Goal: Task Accomplishment & Management: Use online tool/utility

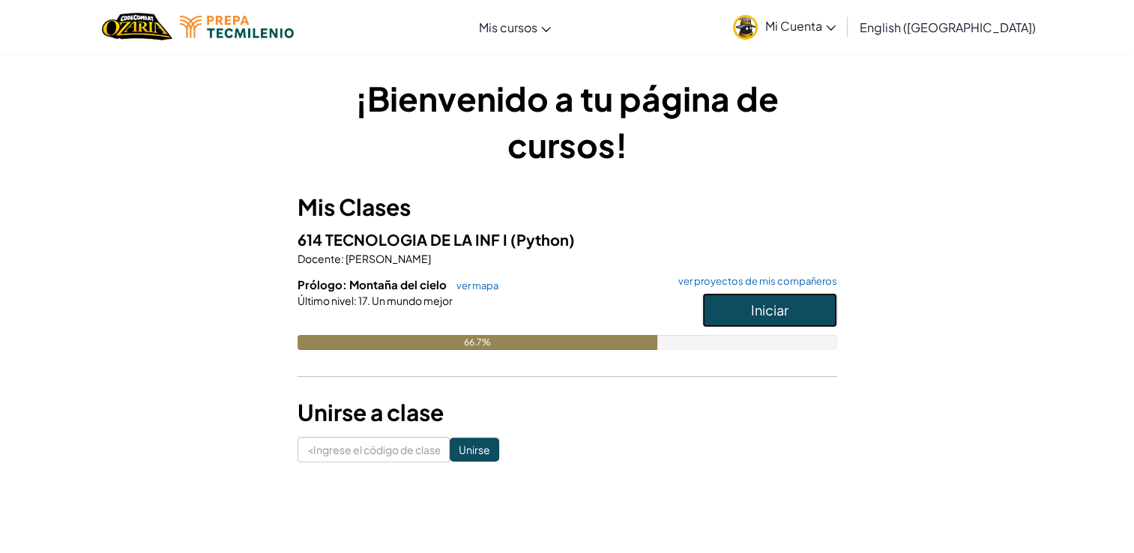
click at [757, 306] on span "Iniciar" at bounding box center [769, 309] width 37 height 17
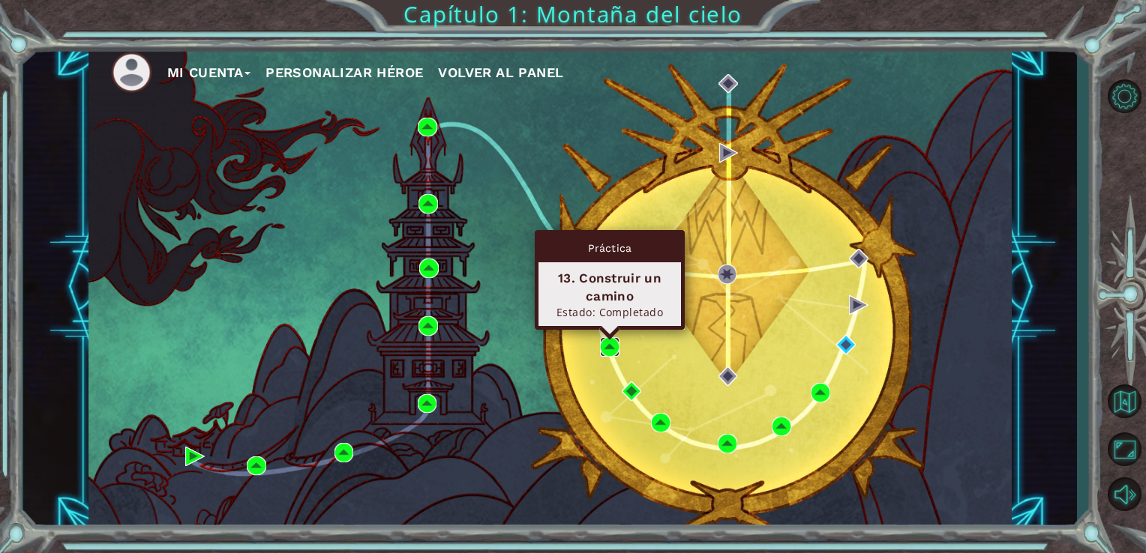
click at [610, 342] on img at bounding box center [609, 346] width 19 height 19
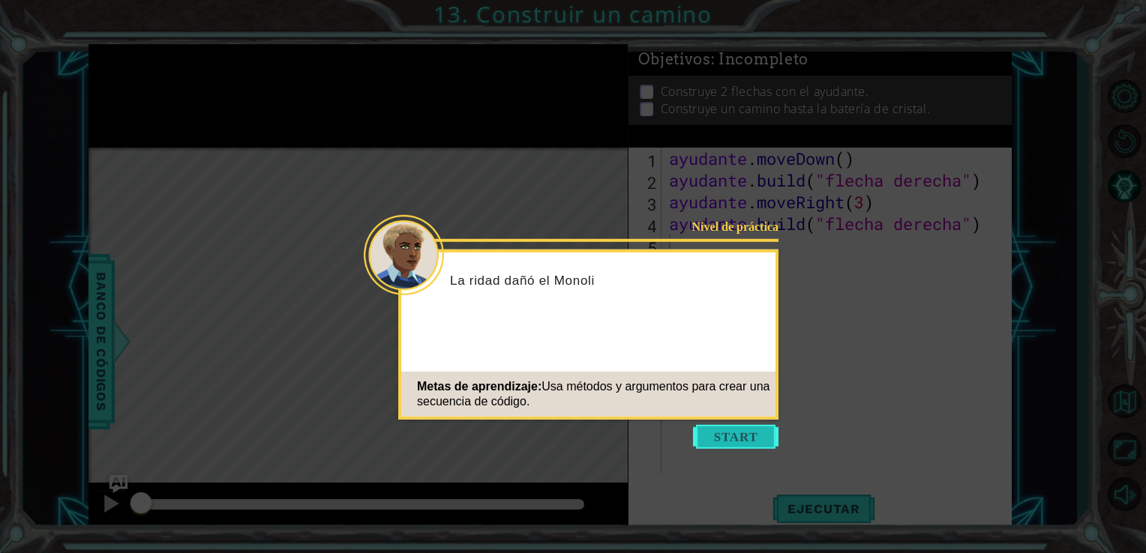
click at [736, 428] on button "Empezar" at bounding box center [735, 437] width 85 height 24
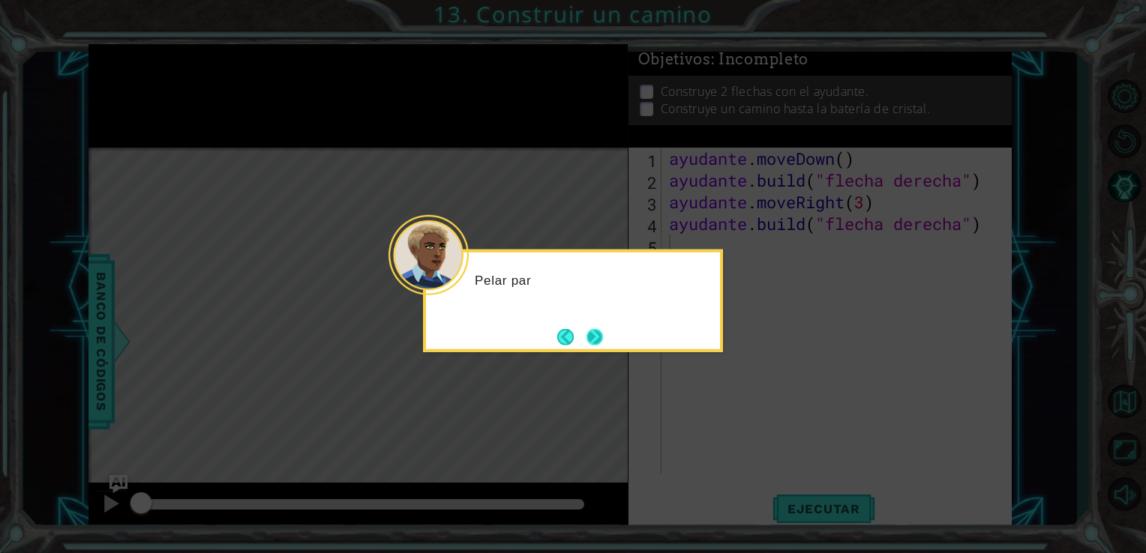
click at [592, 334] on button "Próximo" at bounding box center [594, 336] width 16 height 16
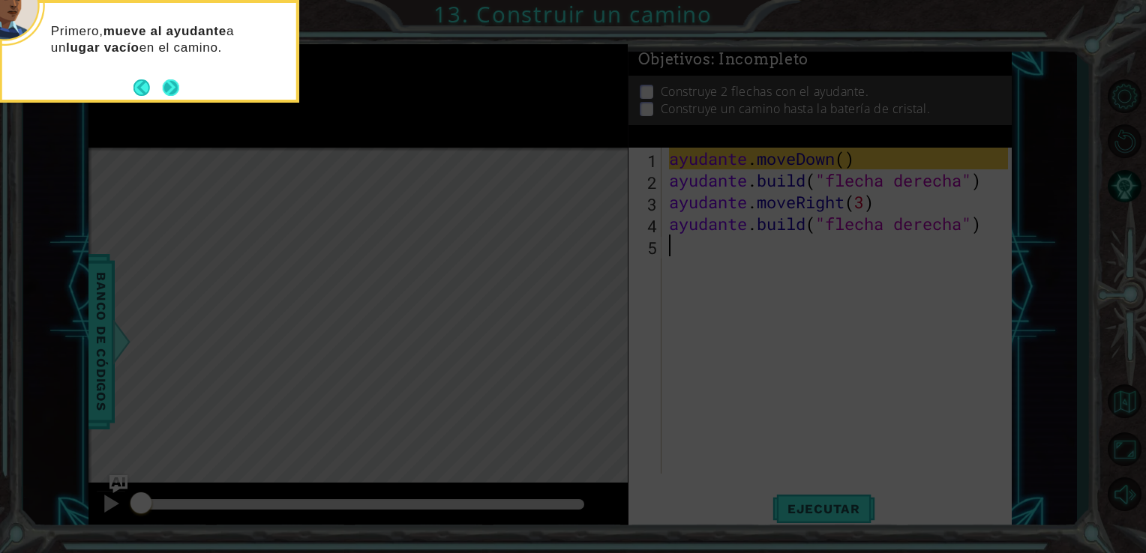
click at [166, 88] on button "Próximo" at bounding box center [171, 87] width 16 height 16
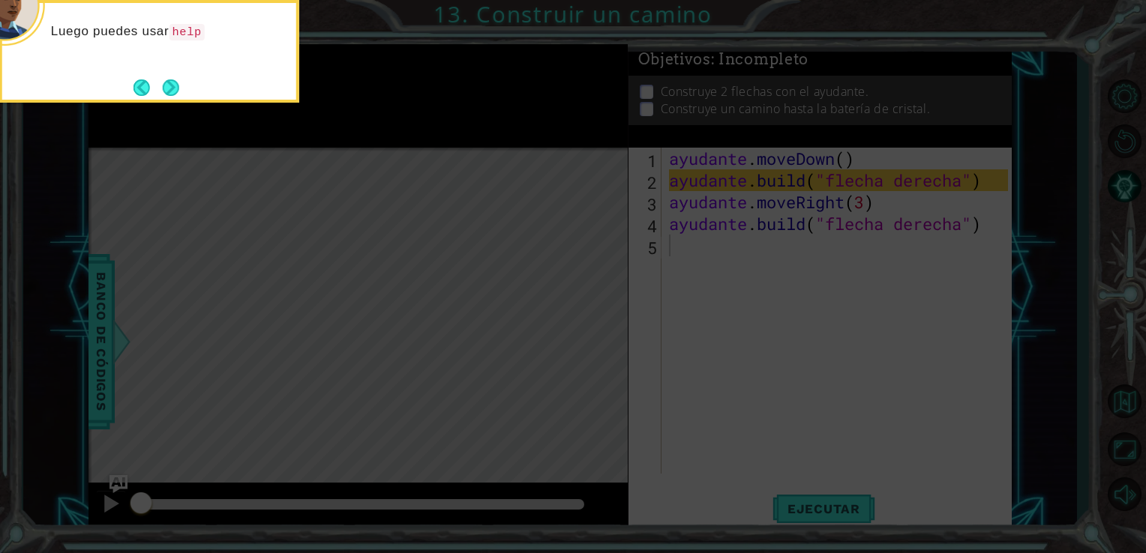
click at [166, 88] on button "Próximo" at bounding box center [171, 87] width 16 height 16
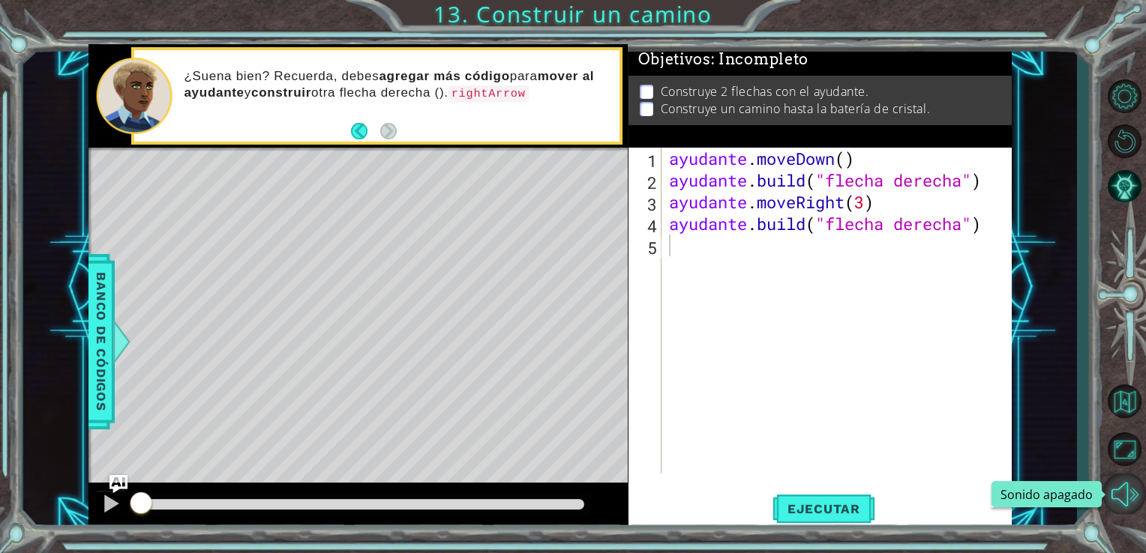
click at [1125, 478] on button "Sonido apagado" at bounding box center [1123, 494] width 43 height 40
type textarea "helper.moveDown()"
click at [744, 163] on div "ayudante . moveDown ( ) ayudante . build ( "flecha derecha" ) ayudante . moveRi…" at bounding box center [841, 333] width 350 height 370
